Goal: Task Accomplishment & Management: Manage account settings

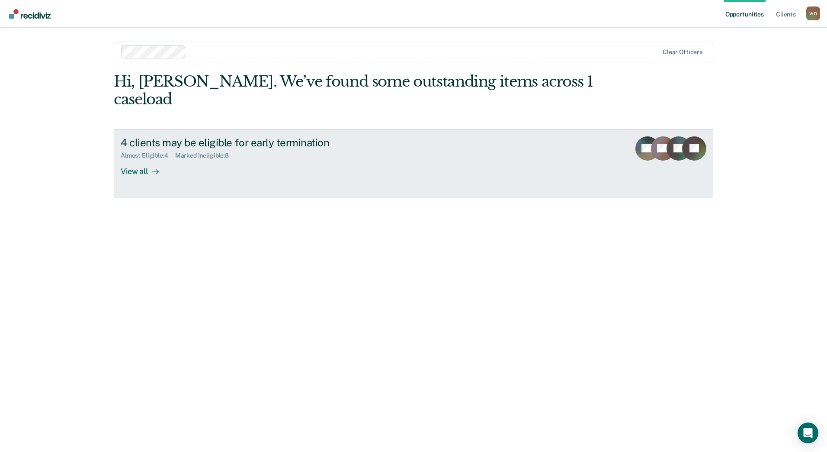
click at [154, 159] on div "View all" at bounding box center [145, 167] width 48 height 17
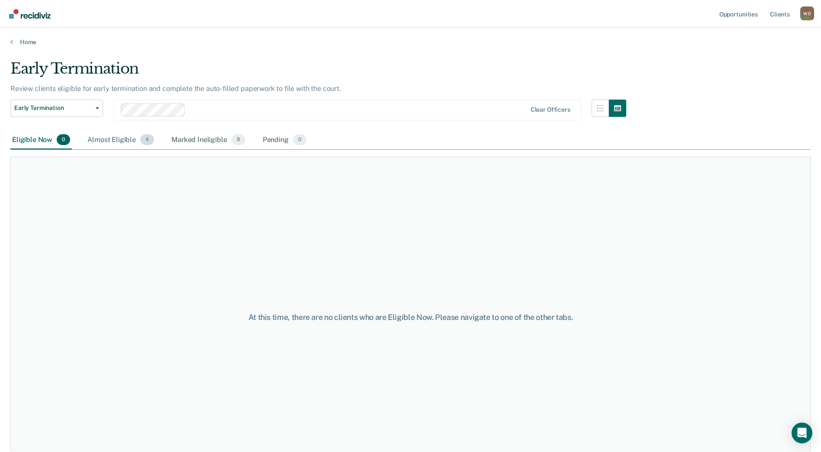
click at [111, 136] on div "Almost Eligible 4" at bounding box center [121, 140] width 70 height 19
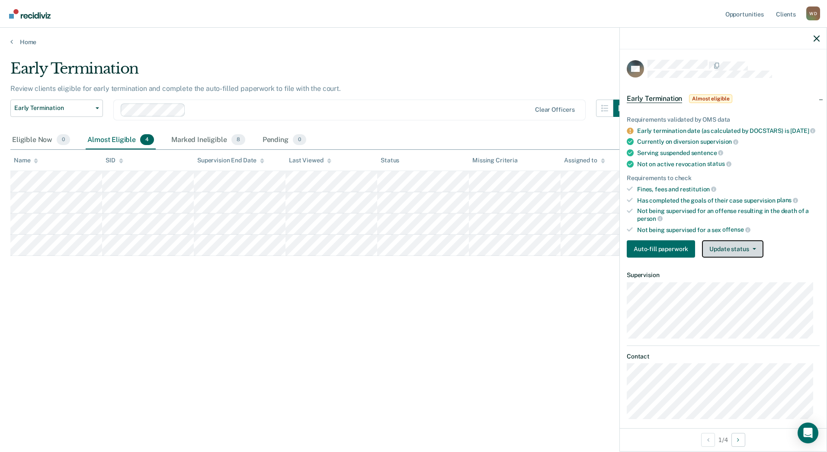
click at [740, 251] on button "Update status" at bounding box center [732, 248] width 61 height 17
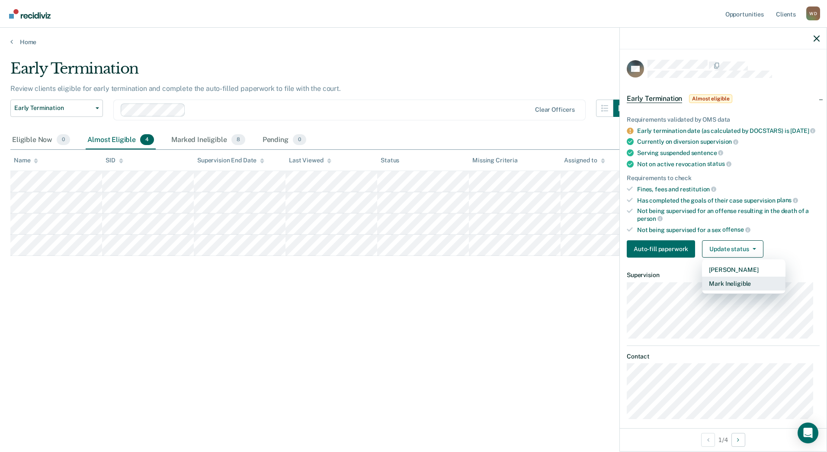
click at [750, 288] on button "Mark Ineligible" at bounding box center [743, 283] width 83 height 14
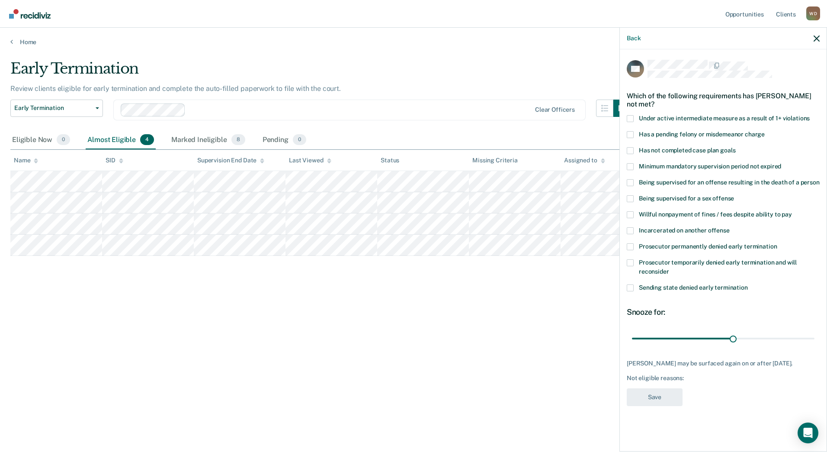
click at [664, 147] on span "Has not completed case plan goals" at bounding box center [687, 150] width 96 height 7
click at [735, 147] on input "Has not completed case plan goals" at bounding box center [735, 147] width 0 height 0
drag, startPoint x: 733, startPoint y: 338, endPoint x: 834, endPoint y: 347, distance: 101.7
type input "53"
click at [814, 346] on input "range" at bounding box center [723, 337] width 183 height 15
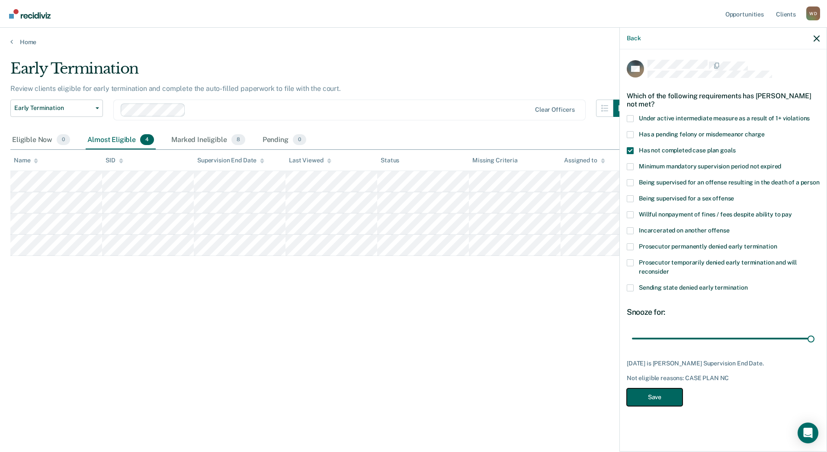
click at [661, 395] on button "Save" at bounding box center [655, 397] width 56 height 18
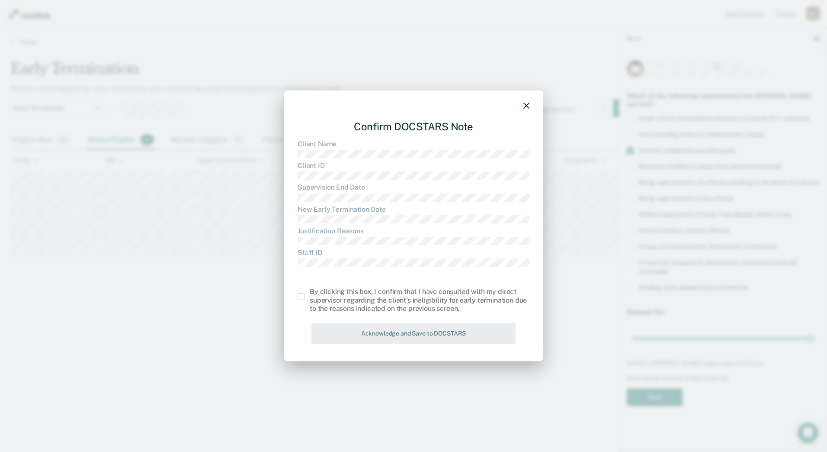
drag, startPoint x: 305, startPoint y: 296, endPoint x: 309, endPoint y: 298, distance: 5.2
click at [305, 296] on label at bounding box center [304, 296] width 12 height 7
click at [310, 293] on input "checkbox" at bounding box center [310, 293] width 0 height 0
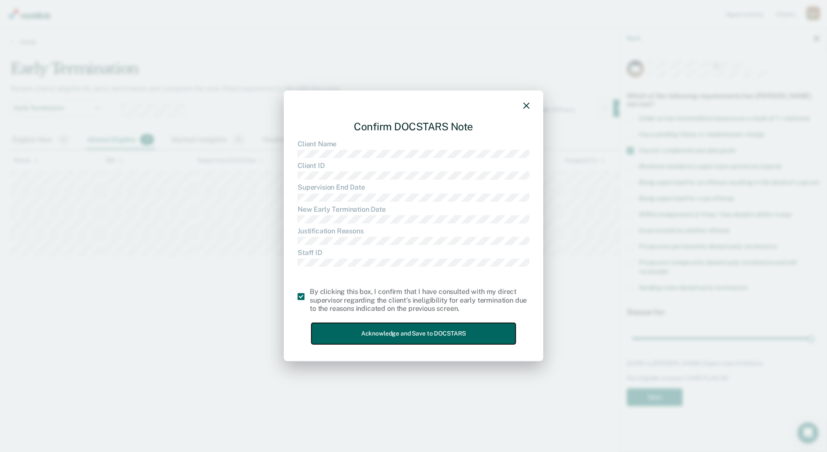
click at [371, 332] on button "Acknowledge and Save to DOCSTARS" at bounding box center [413, 333] width 204 height 21
